Goal: Obtain resource: Obtain resource

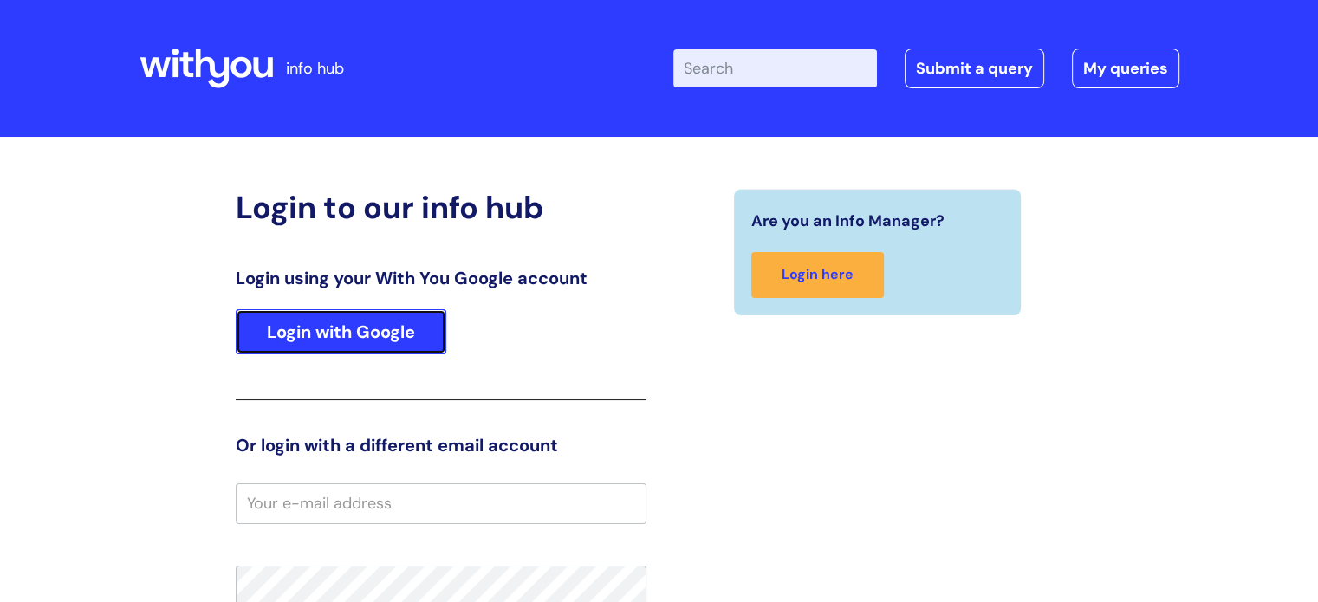
click at [333, 321] on link "Login with Google" at bounding box center [341, 331] width 210 height 45
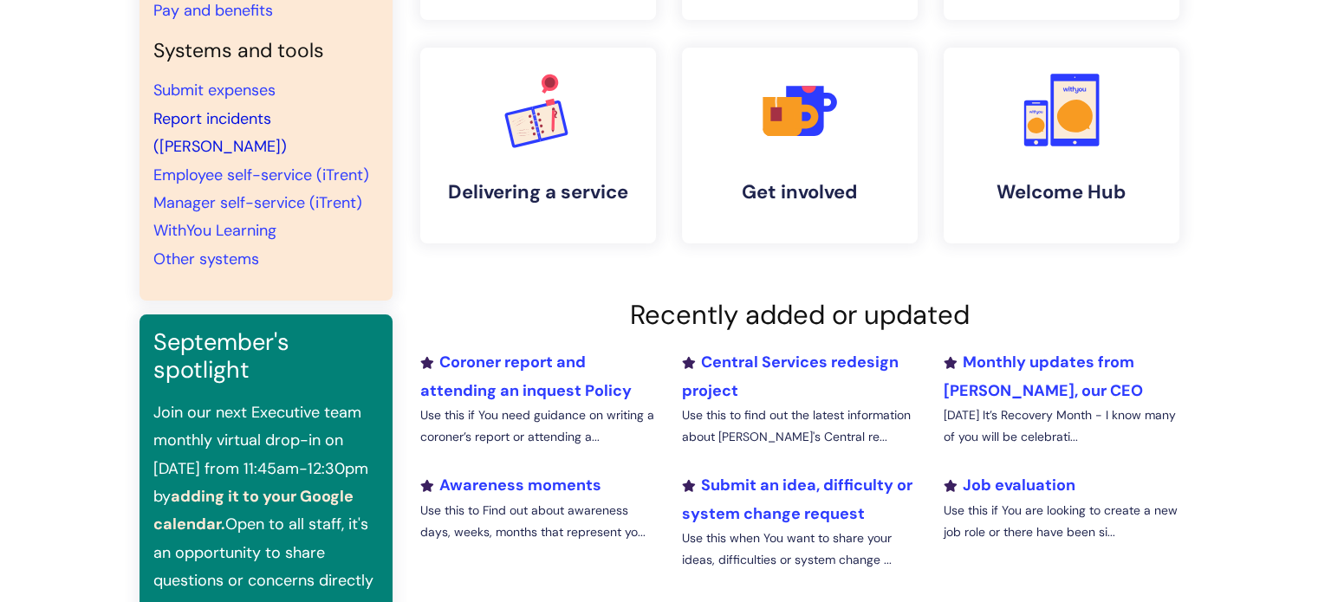
scroll to position [173, 0]
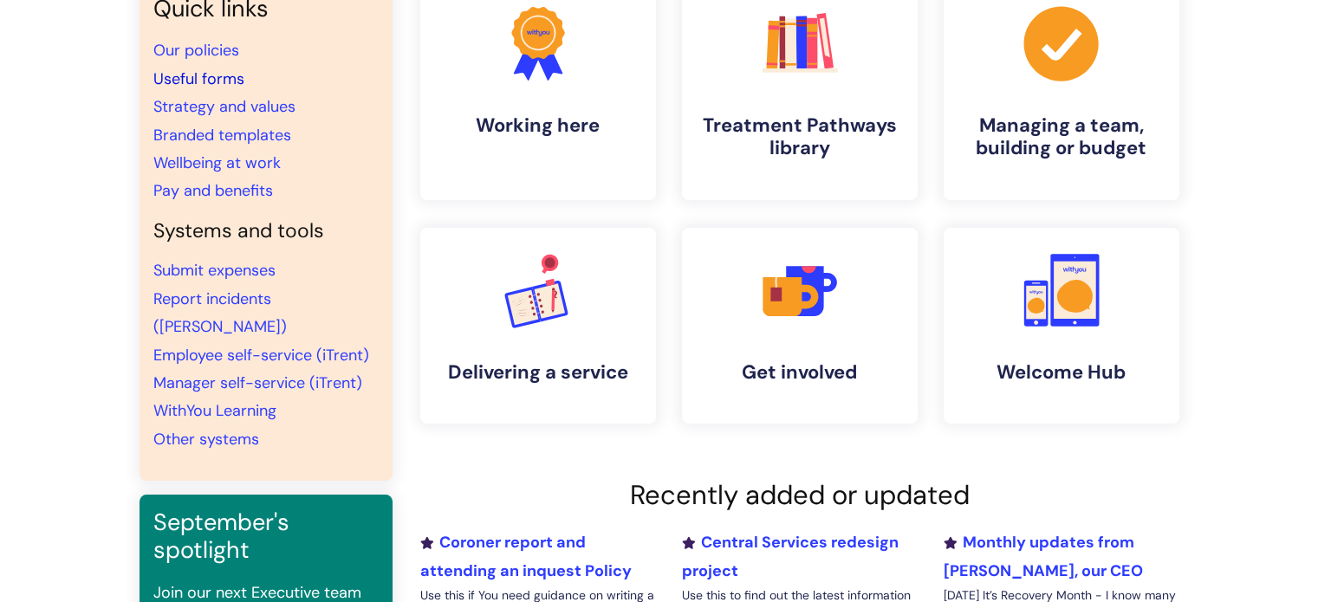
click at [218, 75] on link "Useful forms" at bounding box center [198, 78] width 91 height 21
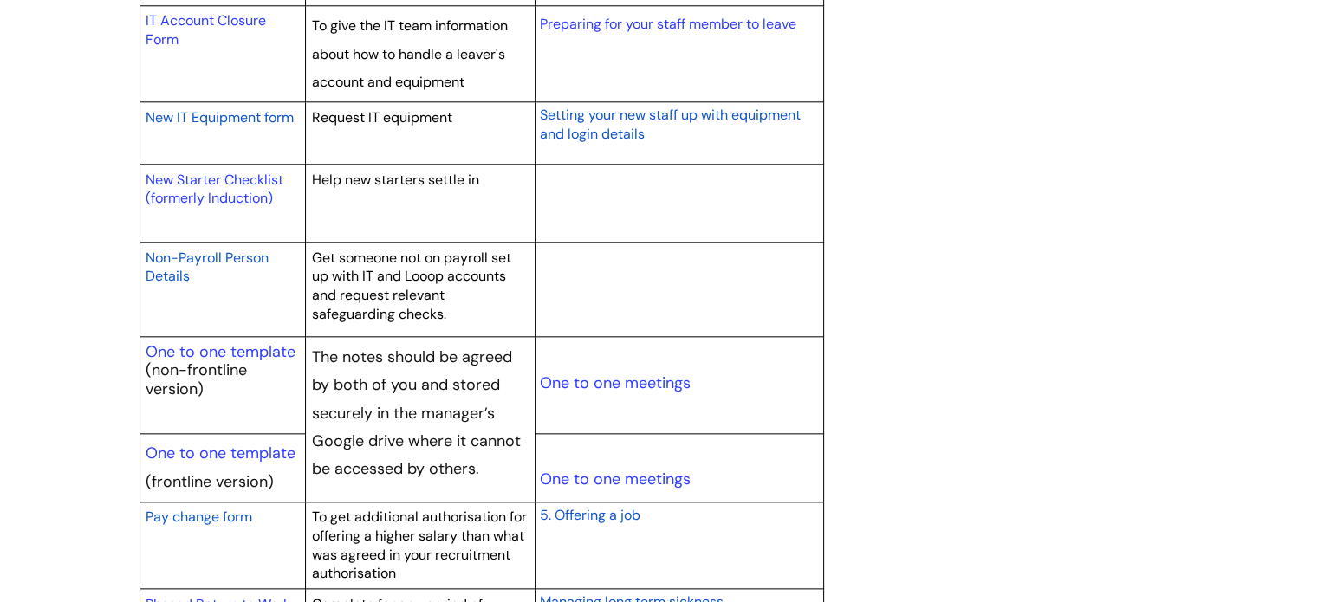
scroll to position [1906, 0]
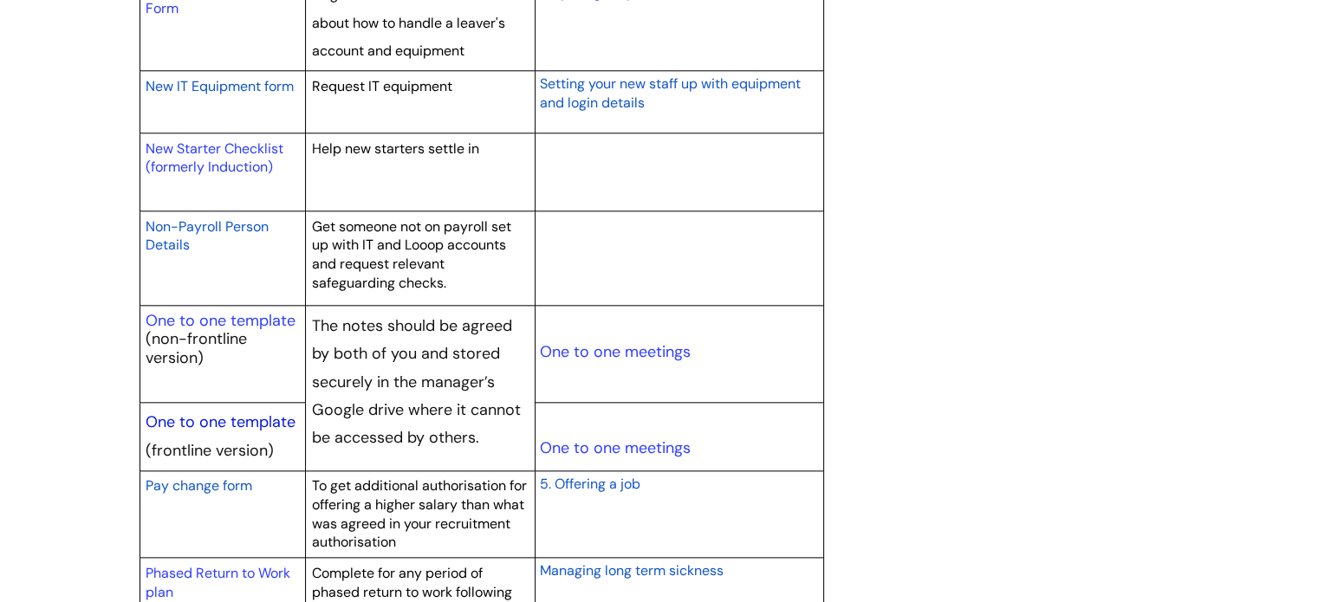
click at [222, 417] on link "One to one template" at bounding box center [221, 421] width 150 height 21
